Goal: Information Seeking & Learning: Learn about a topic

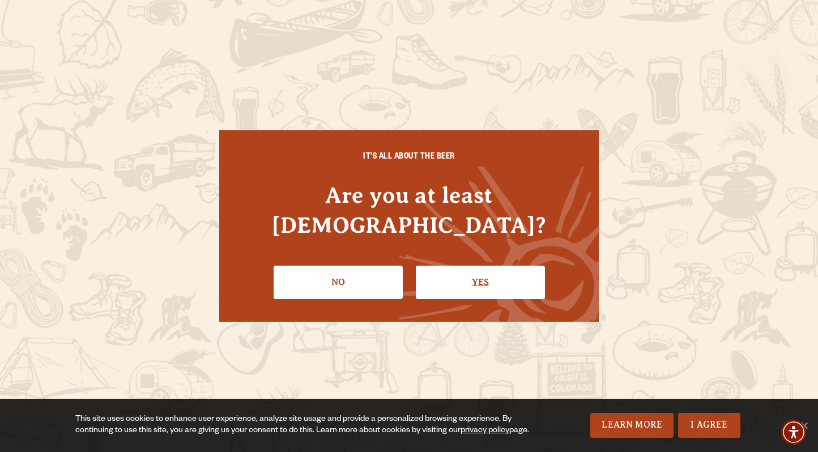
click at [463, 269] on link "Yes" at bounding box center [480, 282] width 129 height 33
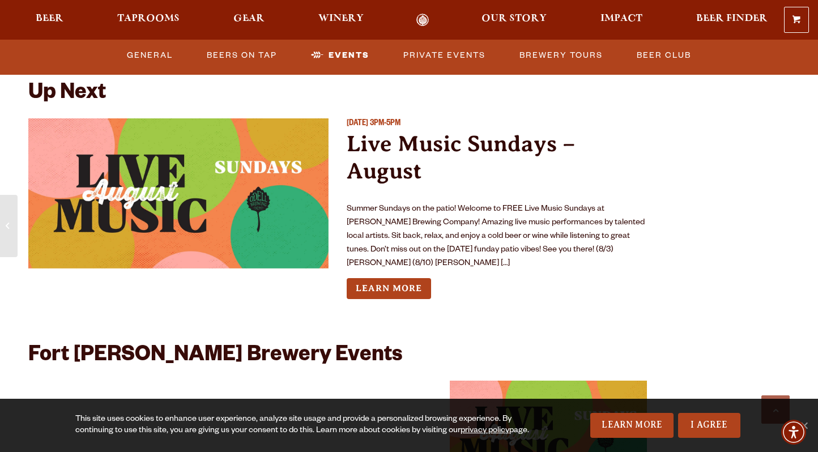
scroll to position [4104, 0]
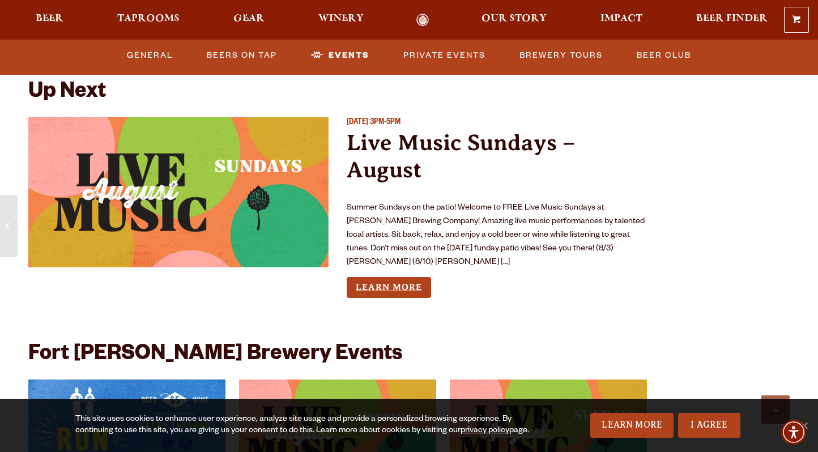
click at [379, 277] on link "Learn More" at bounding box center [389, 287] width 84 height 21
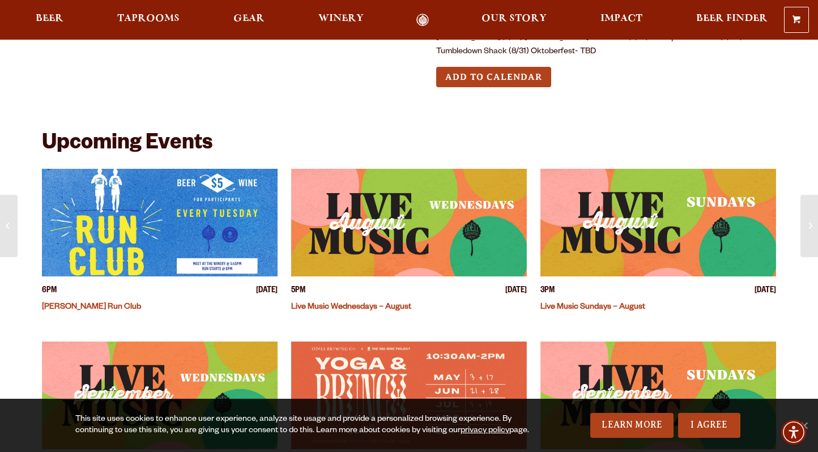
scroll to position [221, 0]
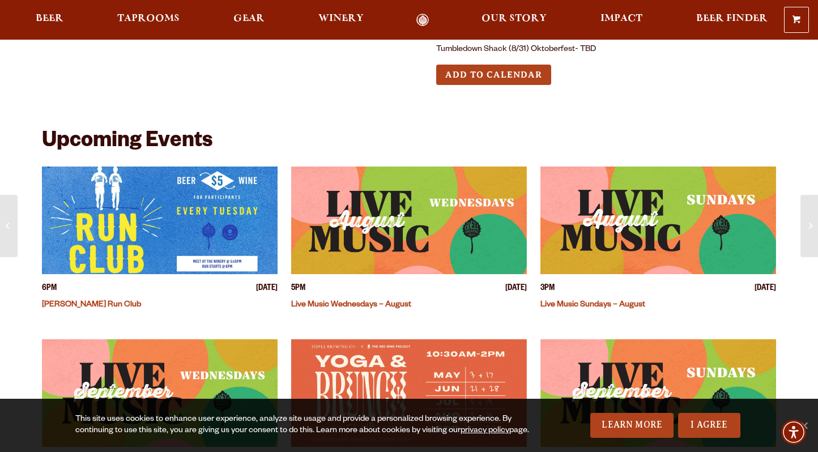
click at [639, 249] on img "View event details" at bounding box center [658, 220] width 236 height 108
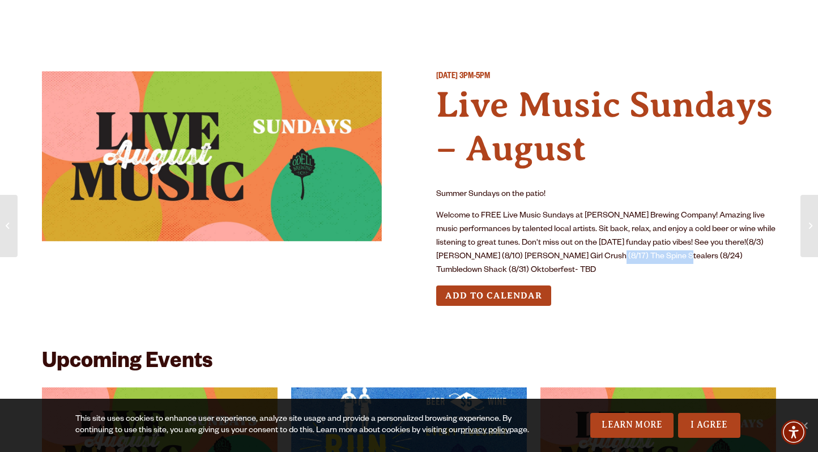
drag, startPoint x: 701, startPoint y: 258, endPoint x: 632, endPoint y: 251, distance: 69.4
click at [632, 251] on p "Welcome to FREE Live Music Sundays at [PERSON_NAME] Brewing Company! Amazing li…" at bounding box center [606, 244] width 340 height 68
copy p "The Spine Stealers"
drag, startPoint x: 548, startPoint y: 268, endPoint x: 635, endPoint y: 260, distance: 87.1
click at [635, 260] on p "Welcome to FREE Live Music Sundays at Odell Brewing Company! Amazing live music…" at bounding box center [606, 244] width 340 height 68
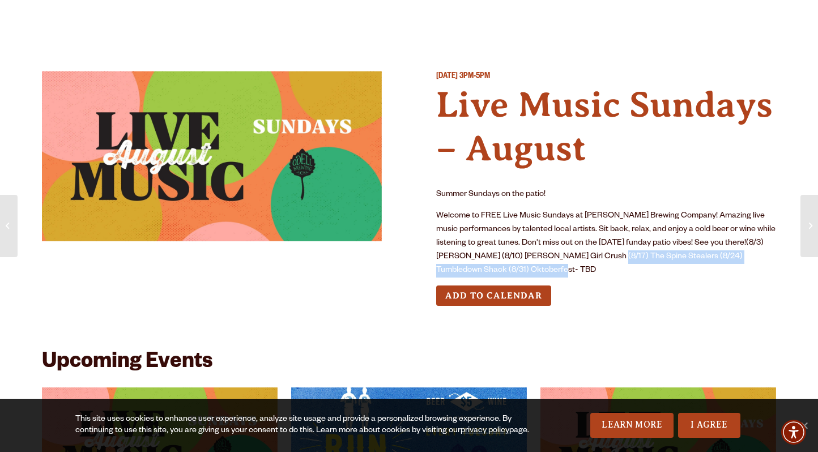
copy p "The Spine Stealers (8/24) Tumbledown Shack (8/31) Oktoberfest- TBD"
